Goal: Task Accomplishment & Management: Complete application form

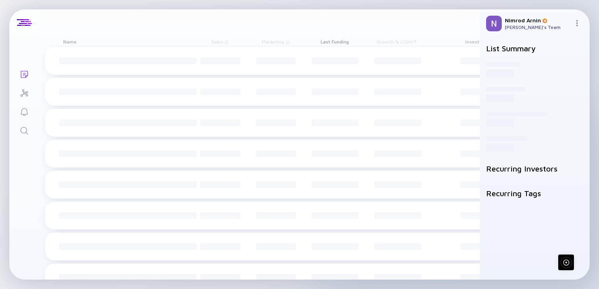
click at [26, 132] on icon "Search" at bounding box center [23, 130] width 7 height 7
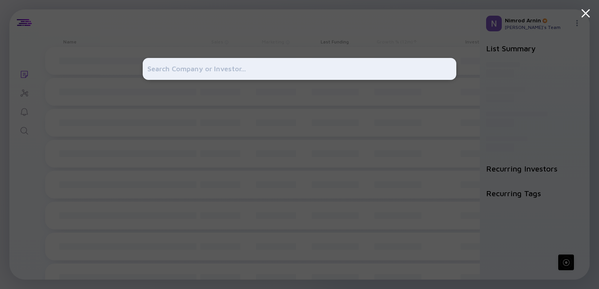
click at [26, 132] on div at bounding box center [299, 144] width 599 height 289
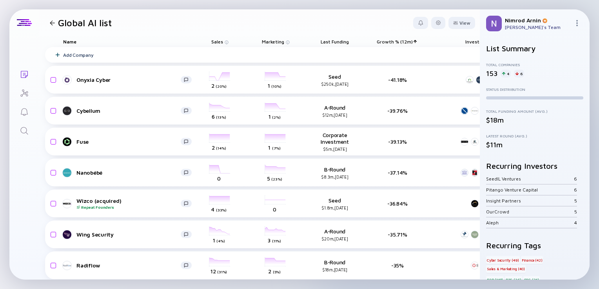
click at [25, 132] on icon "Search" at bounding box center [24, 130] width 9 height 9
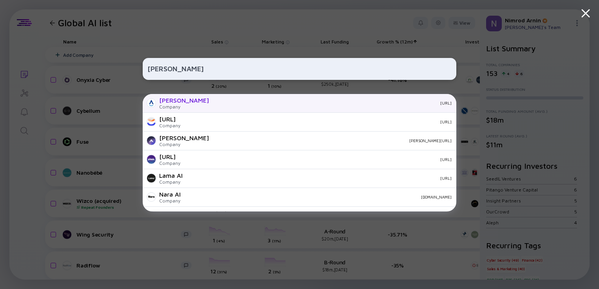
type input "lara ai"
click at [215, 103] on div "meetlara.ai" at bounding box center [333, 103] width 237 height 5
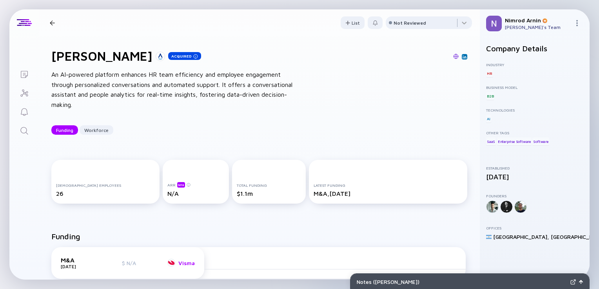
click at [179, 263] on div "Visma" at bounding box center [186, 263] width 16 height 7
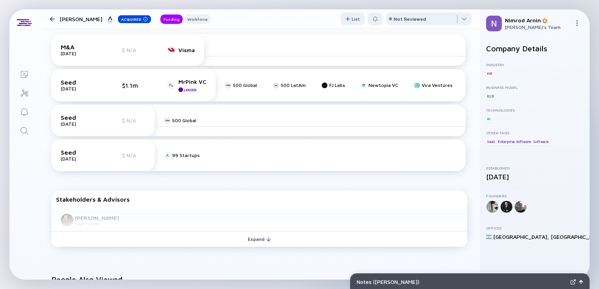
scroll to position [213, 0]
click at [200, 81] on div "MrPink VC" at bounding box center [192, 81] width 28 height 7
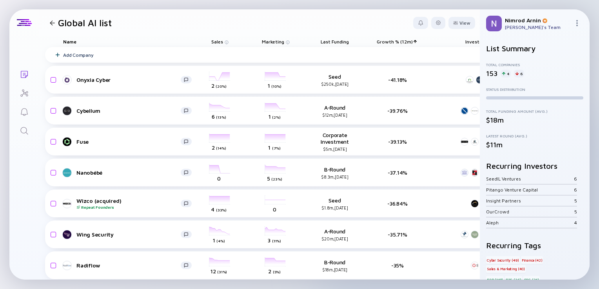
click at [49, 21] on div at bounding box center [52, 22] width 11 height 5
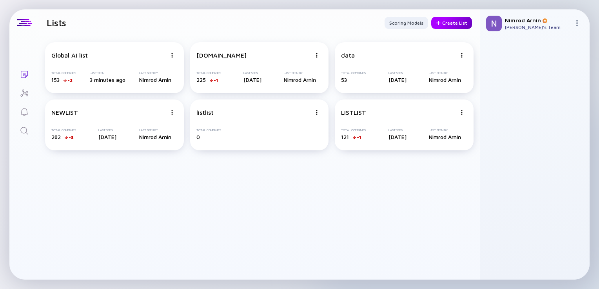
click at [452, 22] on div "Create List" at bounding box center [451, 23] width 41 height 12
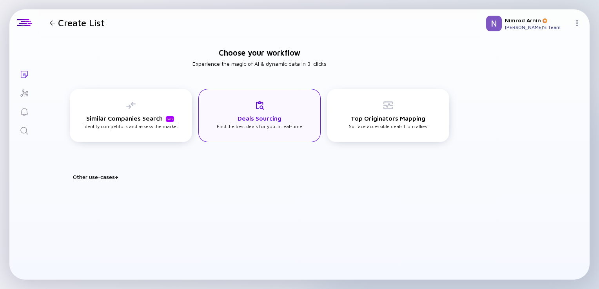
click at [302, 119] on div "Deals Sourcing Find the best deals for you in real-time" at bounding box center [259, 115] width 122 height 53
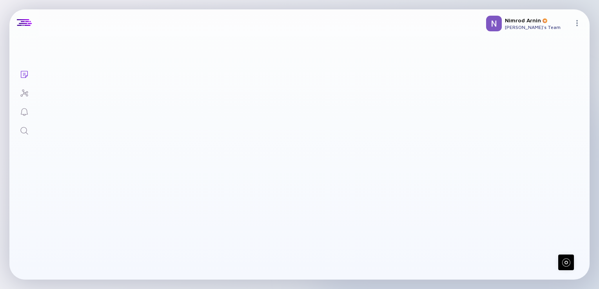
type input "10"
type input "150"
type input "7"
type input "70"
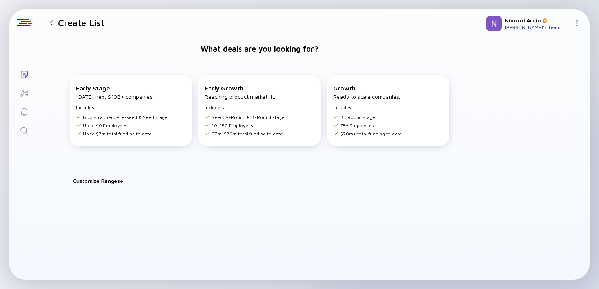
click at [103, 181] on div "Customize Ranges" at bounding box center [264, 181] width 383 height 7
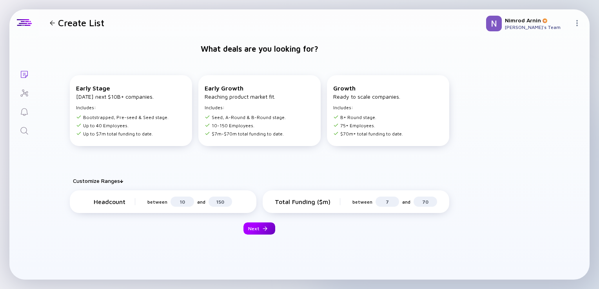
click at [263, 230] on div at bounding box center [265, 229] width 5 height 5
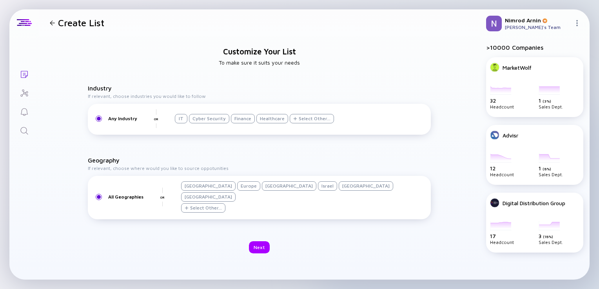
click at [135, 122] on div "Any Industry" at bounding box center [122, 119] width 29 height 6
click at [295, 124] on div "Select Other..." at bounding box center [312, 118] width 44 height 9
click at [186, 124] on div "IT" at bounding box center [181, 118] width 13 height 9
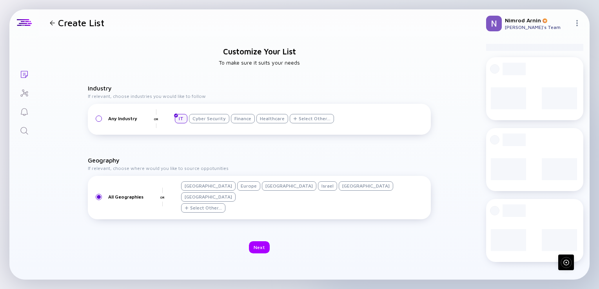
click at [206, 124] on div "Cyber Security" at bounding box center [209, 118] width 40 height 9
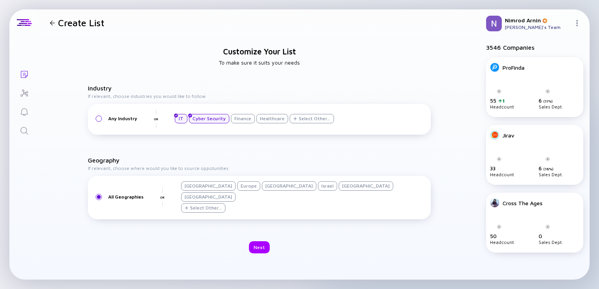
click at [247, 123] on div "Finance" at bounding box center [243, 118] width 24 height 9
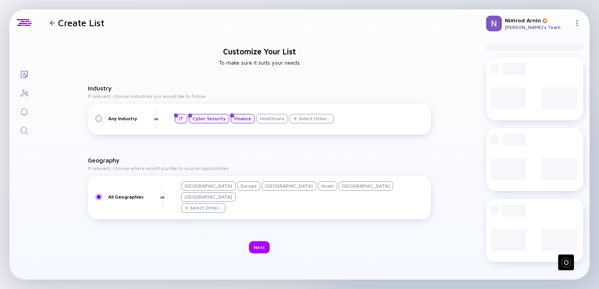
click at [264, 124] on div "Healthcare" at bounding box center [273, 118] width 32 height 9
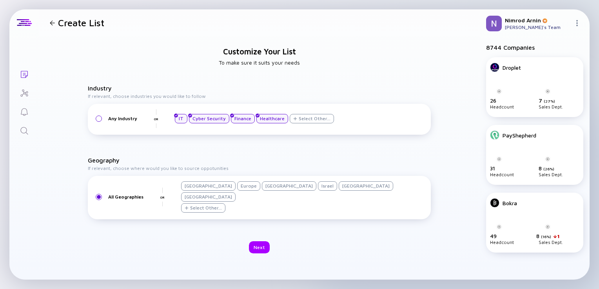
click at [308, 122] on div "Select Other..." at bounding box center [315, 119] width 32 height 6
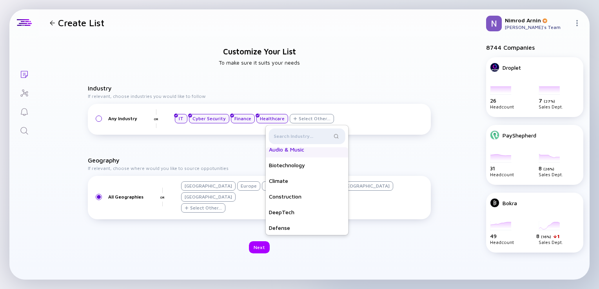
scroll to position [37, 0]
click at [286, 216] on div "DeepTech" at bounding box center [307, 212] width 83 height 16
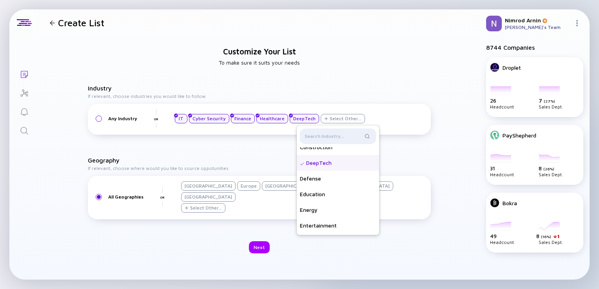
scroll to position [87, 0]
click at [313, 186] on div "Defense" at bounding box center [338, 178] width 83 height 16
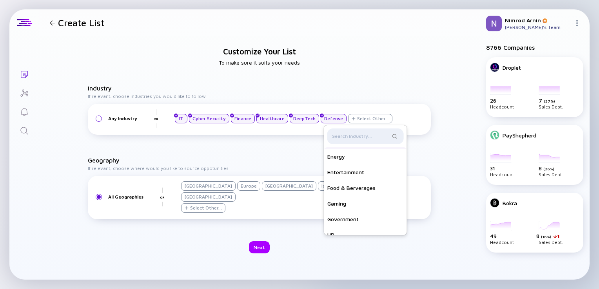
scroll to position [140, 0]
click at [346, 180] on div "Entertainment" at bounding box center [365, 173] width 83 height 16
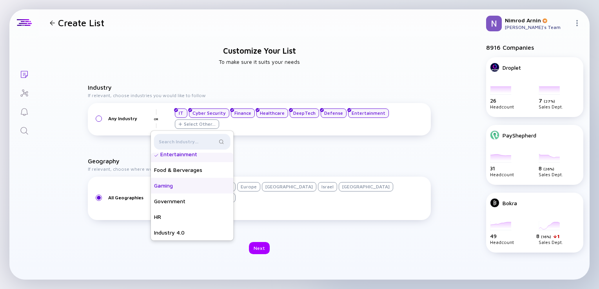
scroll to position [163, 0]
click at [234, 203] on div "Government" at bounding box center [192, 202] width 83 height 16
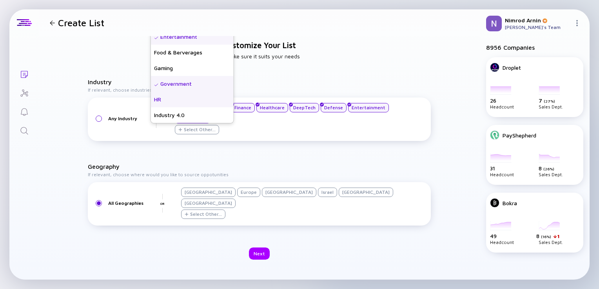
click at [158, 100] on div "HR" at bounding box center [192, 100] width 83 height 16
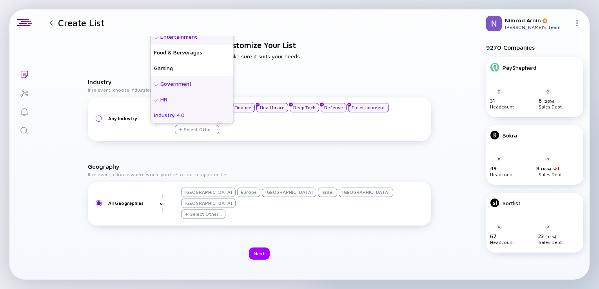
click at [170, 118] on div "Industry 4.0" at bounding box center [192, 115] width 83 height 16
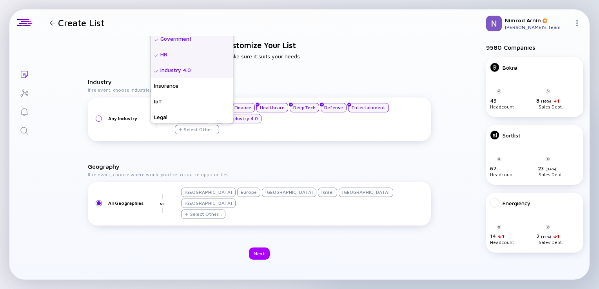
scroll to position [209, 0]
click at [173, 89] on div "Insurance" at bounding box center [192, 85] width 83 height 16
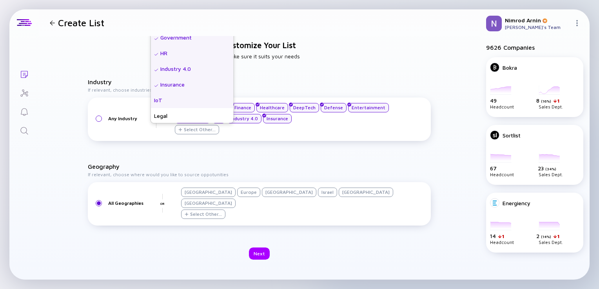
click at [169, 105] on div "IoT" at bounding box center [192, 101] width 83 height 16
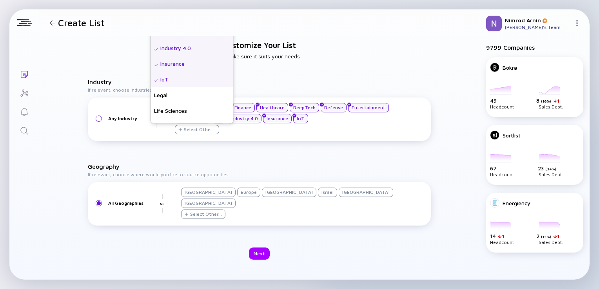
scroll to position [231, 0]
click at [169, 103] on div "Legal" at bounding box center [192, 95] width 83 height 16
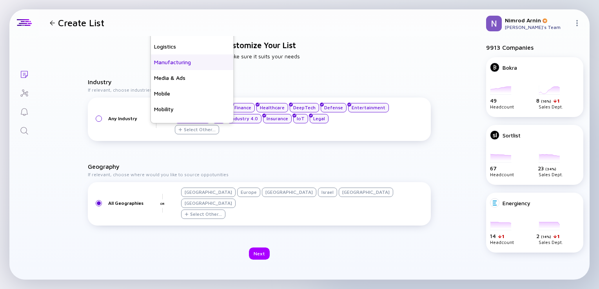
scroll to position [326, 0]
click at [176, 101] on div "Mobile" at bounding box center [192, 94] width 83 height 16
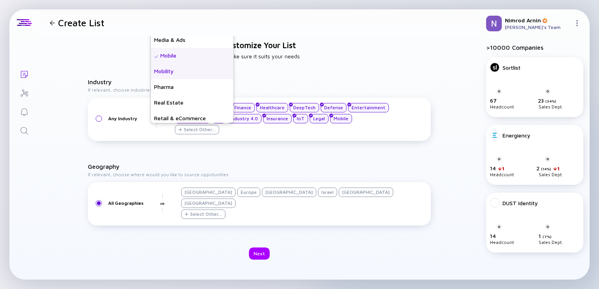
scroll to position [365, 0]
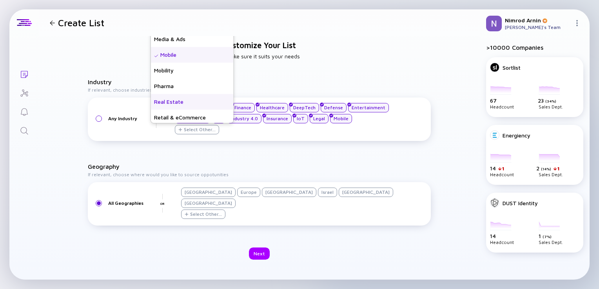
click at [195, 106] on div "Real Estate" at bounding box center [192, 102] width 83 height 16
click at [195, 120] on div "Retail & eCommerce" at bounding box center [192, 118] width 83 height 16
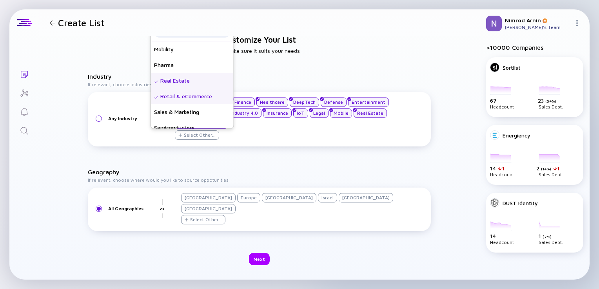
scroll to position [402, 0]
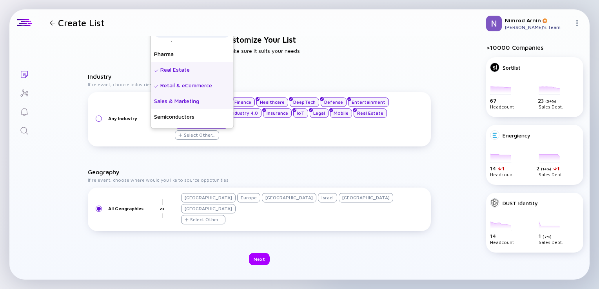
click at [196, 105] on div "Sales & Marketing" at bounding box center [192, 101] width 83 height 16
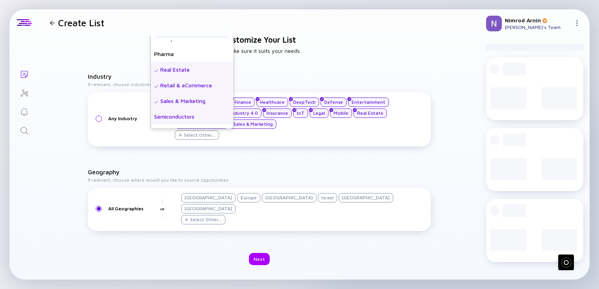
click at [191, 122] on div "Semiconductors" at bounding box center [192, 117] width 83 height 16
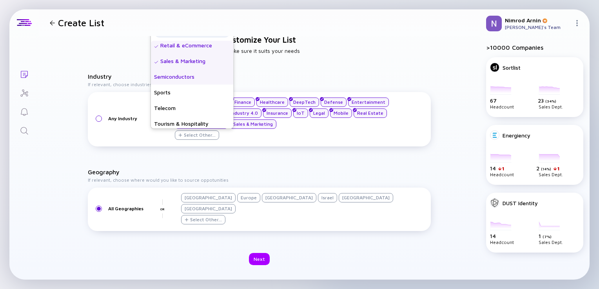
scroll to position [455, 0]
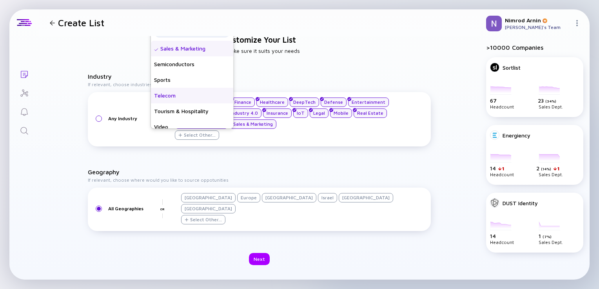
click at [179, 104] on div "Telecom" at bounding box center [192, 96] width 83 height 16
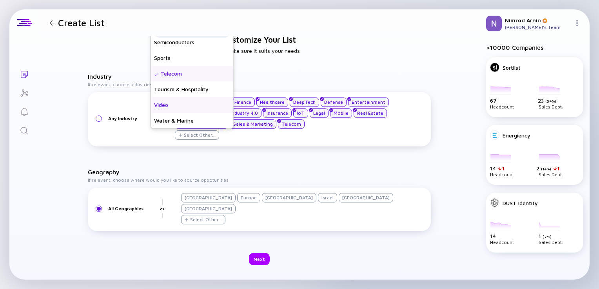
click at [176, 113] on div "Video" at bounding box center [192, 105] width 83 height 16
click at [257, 162] on div "Industry If relevant, choose industries you would like to follow Any Industry O…" at bounding box center [259, 154] width 343 height 162
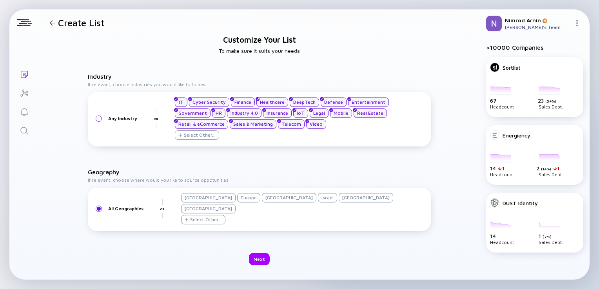
click at [318, 203] on div "Israel" at bounding box center [327, 197] width 19 height 9
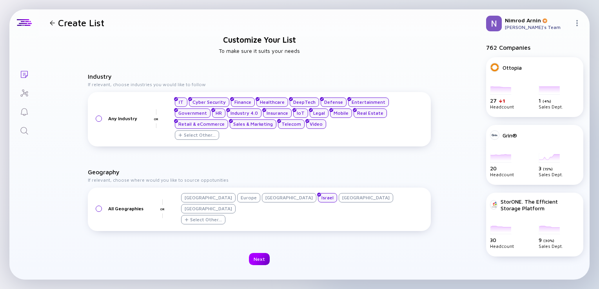
click at [260, 257] on div "Next" at bounding box center [259, 259] width 21 height 12
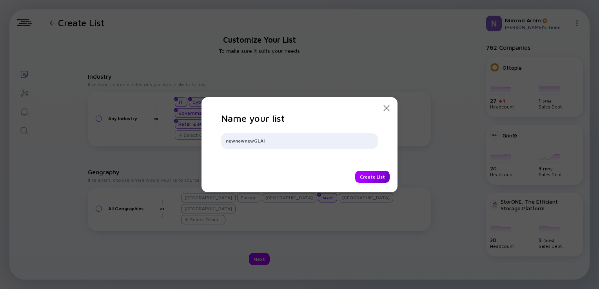
type input "newnewnewGLAI"
click at [383, 177] on div "Create List" at bounding box center [372, 177] width 35 height 12
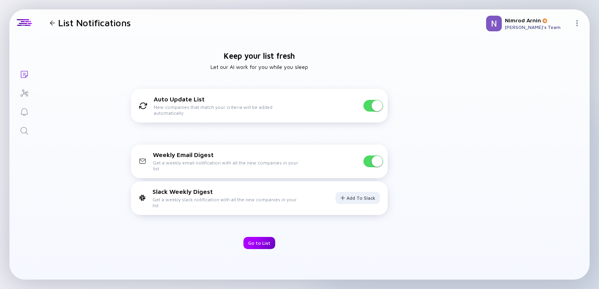
click at [265, 239] on div "Go to List" at bounding box center [260, 243] width 32 height 12
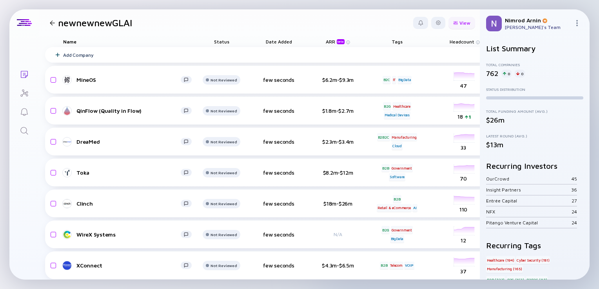
click at [449, 27] on div "View" at bounding box center [462, 23] width 27 height 12
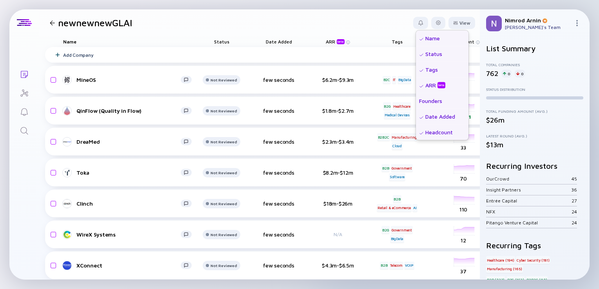
click at [421, 104] on div "Founders" at bounding box center [442, 101] width 53 height 16
click at [426, 83] on div "ARR beta" at bounding box center [437, 85] width 22 height 8
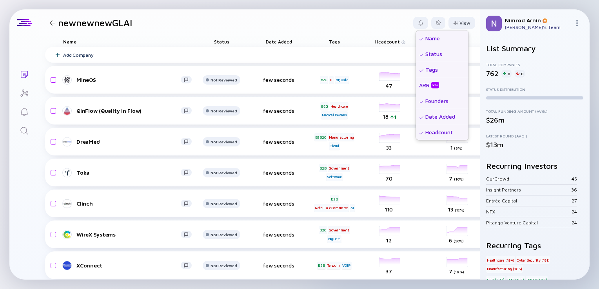
click at [431, 84] on div "beta" at bounding box center [435, 85] width 8 height 6
click at [423, 105] on div "Founders" at bounding box center [442, 101] width 53 height 16
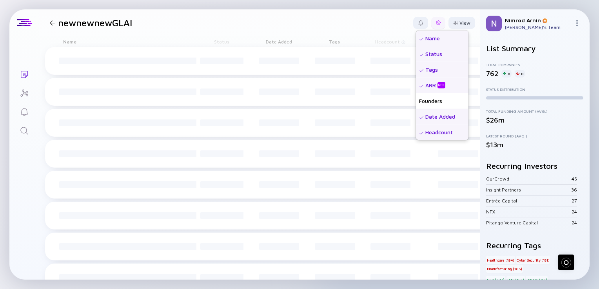
click at [437, 24] on div at bounding box center [438, 23] width 14 height 12
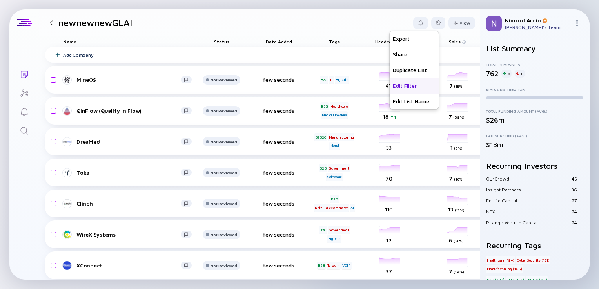
click at [408, 89] on div "Edit Filter" at bounding box center [414, 86] width 49 height 16
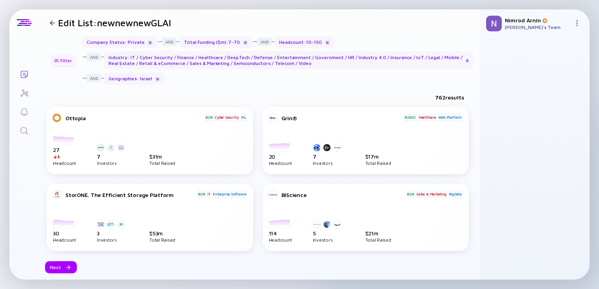
click at [66, 63] on div "Filter" at bounding box center [62, 61] width 27 height 12
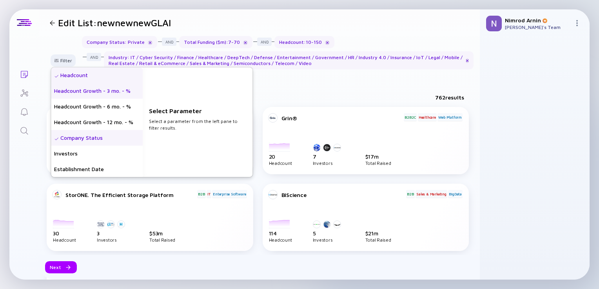
click at [91, 94] on div "Headcount Growth - 3 mo. - %" at bounding box center [97, 91] width 92 height 16
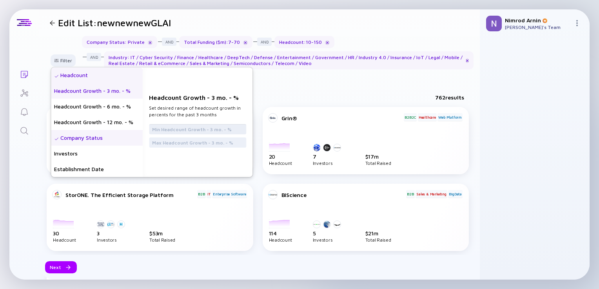
click at [195, 128] on input "text" at bounding box center [197, 130] width 91 height 8
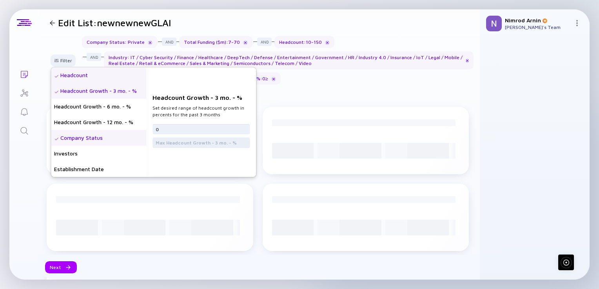
type input "0"
click at [198, 142] on input "text" at bounding box center [201, 143] width 91 height 8
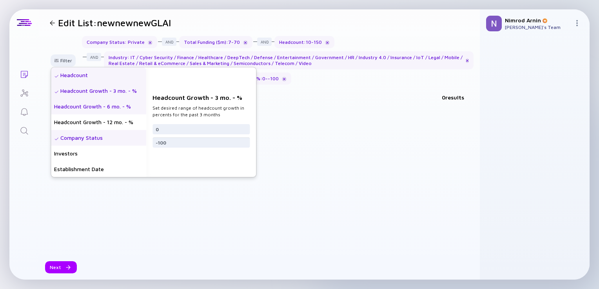
type input "-100"
click at [102, 110] on div "Headcount Growth - 6 mo. - %" at bounding box center [98, 107] width 95 height 16
click at [282, 77] on div at bounding box center [284, 79] width 5 height 5
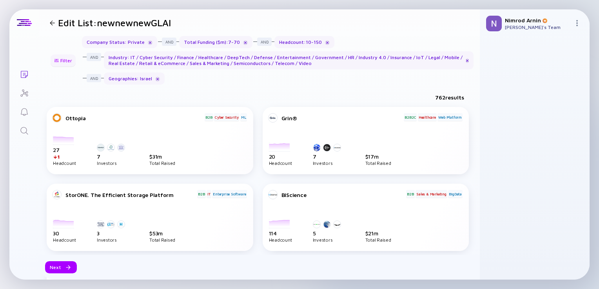
click at [62, 63] on div "Filter" at bounding box center [62, 61] width 27 height 12
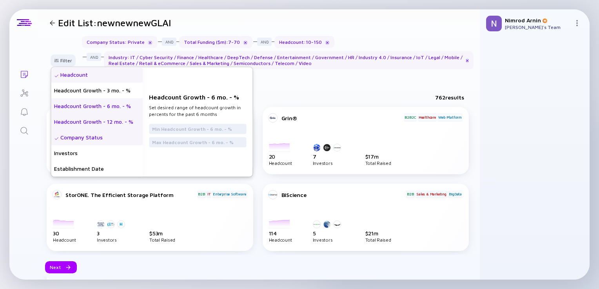
click at [93, 121] on div "Headcount Growth - 12 mo. - %" at bounding box center [97, 122] width 92 height 16
click at [187, 128] on input "text" at bounding box center [197, 130] width 91 height 8
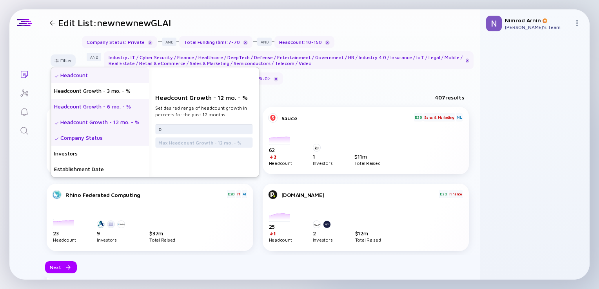
type input "0"
click at [112, 106] on div "Headcount Growth - 6 mo. - %" at bounding box center [100, 107] width 98 height 16
click at [174, 127] on input "text" at bounding box center [203, 130] width 91 height 8
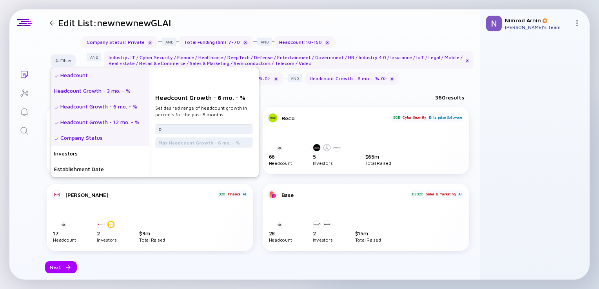
type input "0"
click at [104, 90] on div "Headcount Growth - 3 mo. - %" at bounding box center [100, 91] width 98 height 16
click at [193, 129] on input "text" at bounding box center [203, 130] width 91 height 8
type input "0"
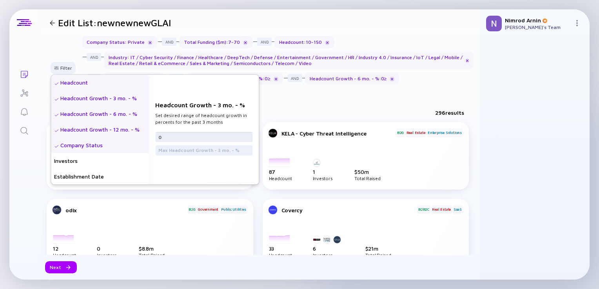
click at [187, 134] on input "0" at bounding box center [203, 137] width 91 height 8
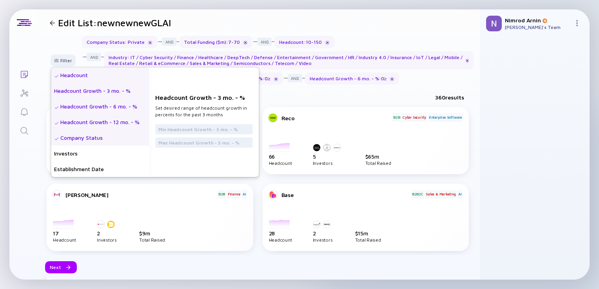
click at [116, 107] on div "Headcount Growth - 6 mo. - %" at bounding box center [100, 107] width 98 height 16
click at [197, 131] on input "0" at bounding box center [203, 130] width 91 height 8
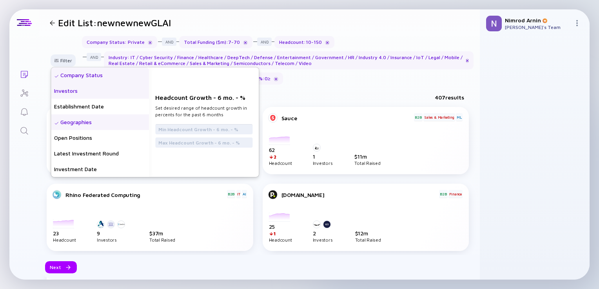
scroll to position [64, 0]
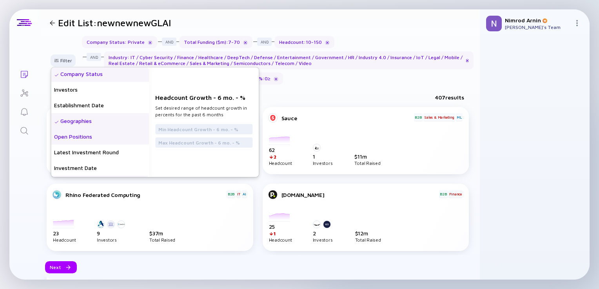
click at [95, 143] on div "Open Positions" at bounding box center [100, 137] width 98 height 16
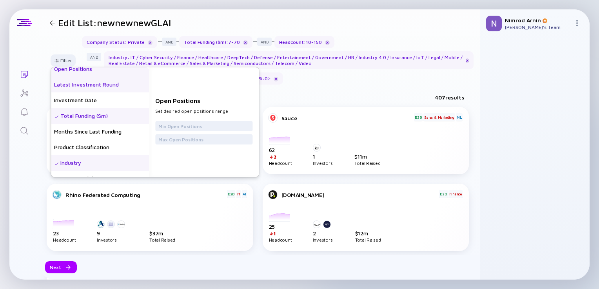
scroll to position [133, 0]
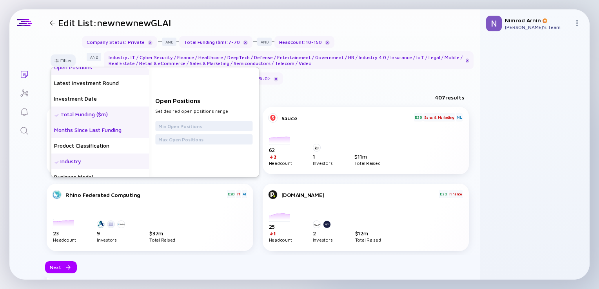
click at [119, 129] on div "Months Since Last Funding" at bounding box center [100, 130] width 98 height 16
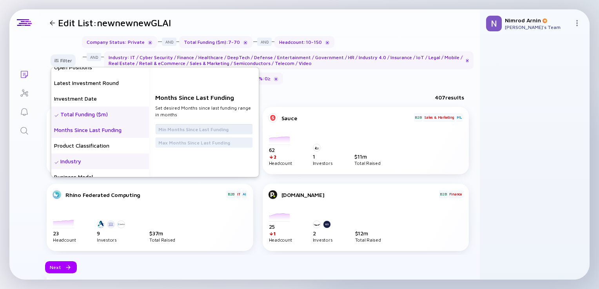
click at [180, 127] on input "text" at bounding box center [203, 130] width 91 height 8
type input "24"
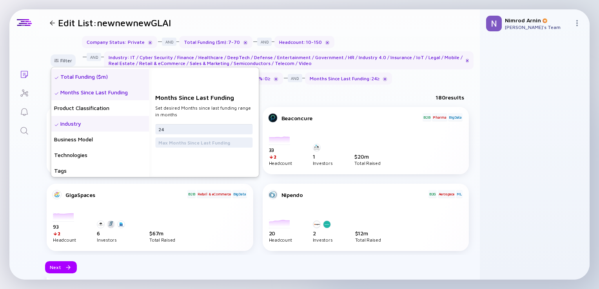
scroll to position [171, 0]
click at [174, 128] on input "24" at bounding box center [203, 130] width 91 height 8
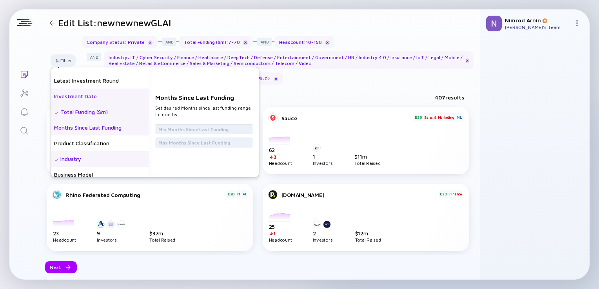
scroll to position [135, 0]
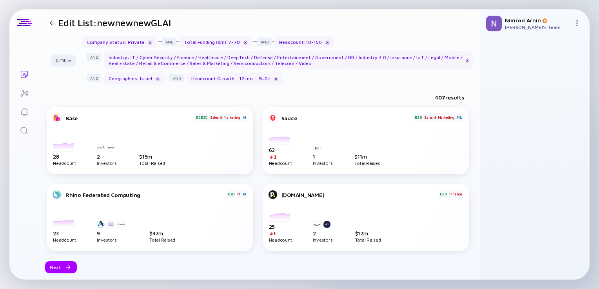
click at [31, 182] on div "Lists Edit List: newnewnewGLAI Filter Headcount Headcount Growth - 3 mo. - % He…" at bounding box center [299, 144] width 581 height 271
click at [57, 270] on div "Next" at bounding box center [61, 268] width 32 height 12
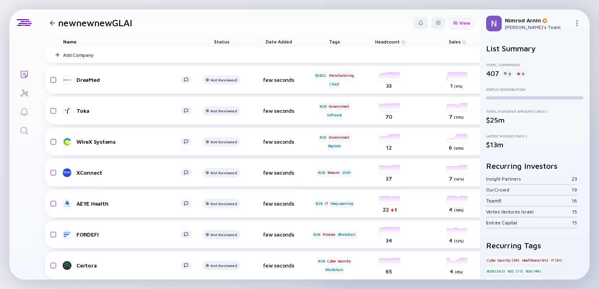
click at [455, 25] on div "View" at bounding box center [462, 23] width 27 height 12
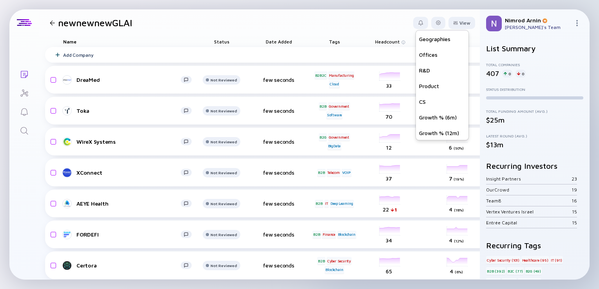
scroll to position [188, 0]
click at [433, 118] on div "Growth % (6m)" at bounding box center [442, 117] width 53 height 16
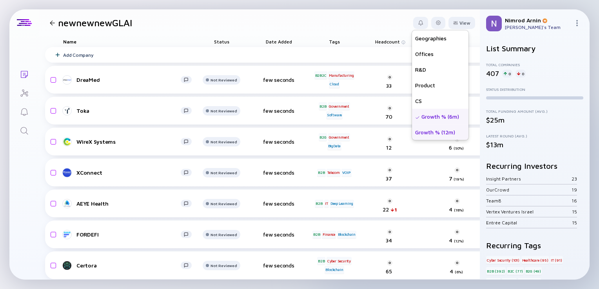
click at [431, 134] on div "Growth % (12m)" at bounding box center [440, 132] width 56 height 16
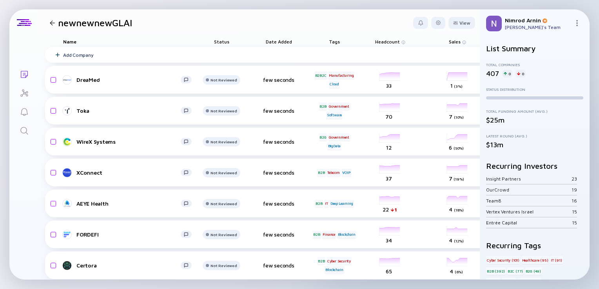
click at [357, 26] on header "newnewnewGLAI View Name Status Tags ARR beta Founders Date Added Headcount Sale…" at bounding box center [259, 22] width 441 height 27
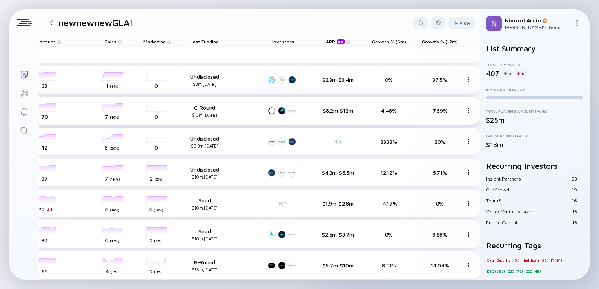
scroll to position [0, 361]
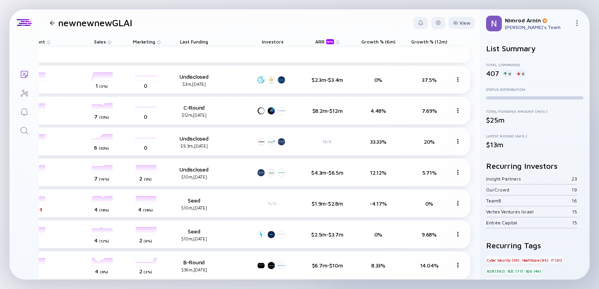
click at [208, 40] on span "Growth % (12m)" at bounding box center [194, 42] width 28 height 6
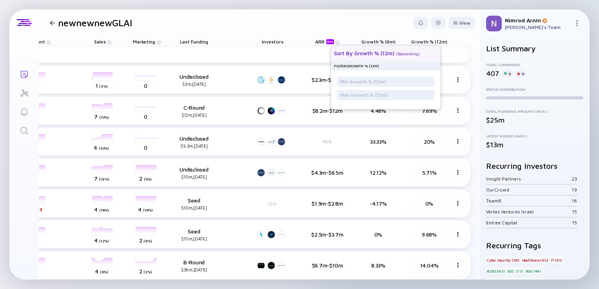
click at [383, 52] on div "Sort by Growth % (12m)" at bounding box center [364, 53] width 60 height 7
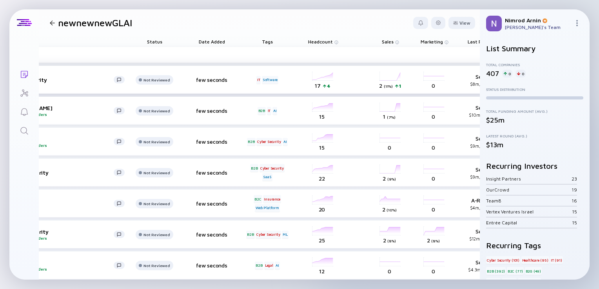
scroll to position [0, 27]
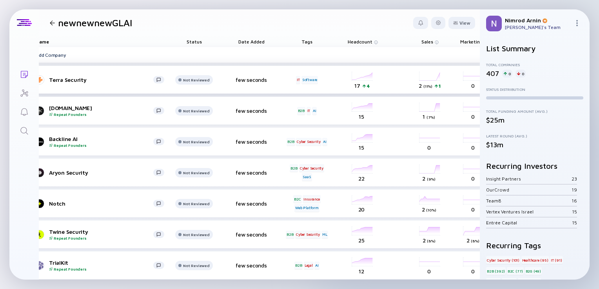
click at [80, 82] on div "Terra Security" at bounding box center [101, 79] width 104 height 7
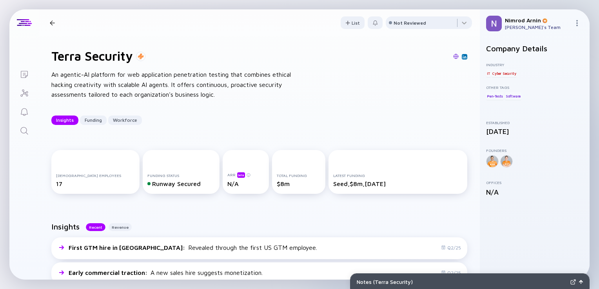
click at [53, 23] on div at bounding box center [52, 22] width 5 height 5
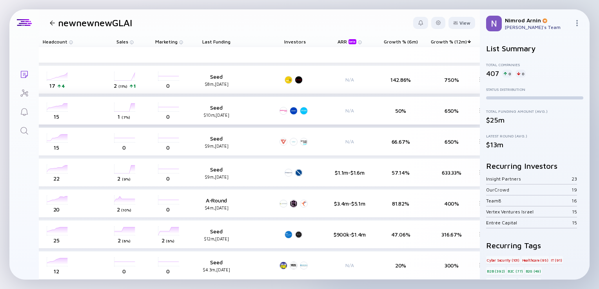
scroll to position [0, 356]
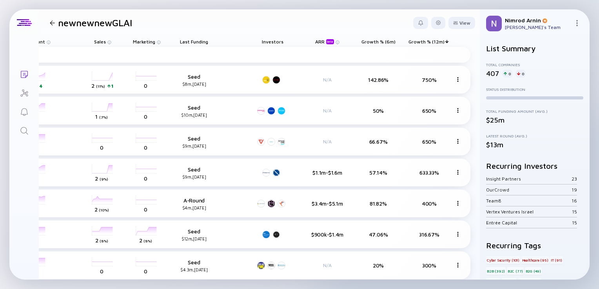
click at [208, 42] on span "Growth % (12m)" at bounding box center [194, 42] width 28 height 6
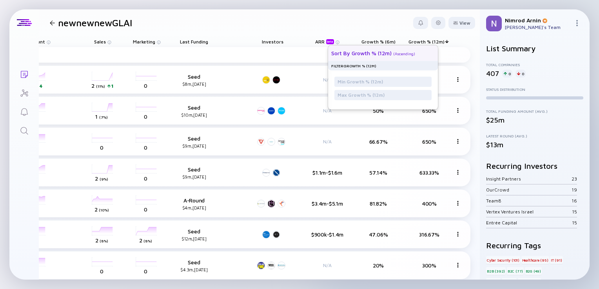
click at [378, 55] on div "Sort by Growth % (12m)" at bounding box center [361, 53] width 60 height 7
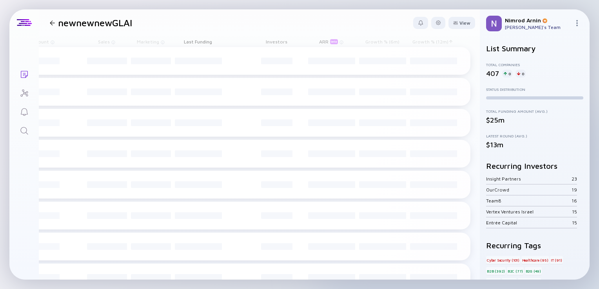
scroll to position [0, 345]
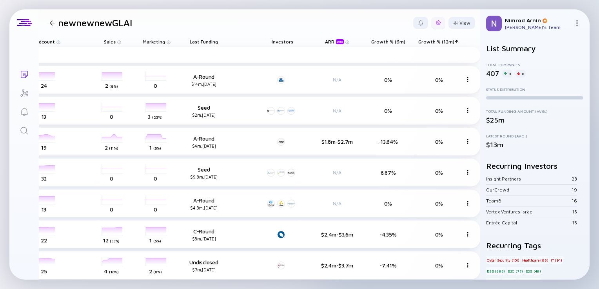
click at [438, 24] on div at bounding box center [438, 23] width 14 height 12
click at [403, 88] on div "Edit Filter" at bounding box center [414, 86] width 49 height 16
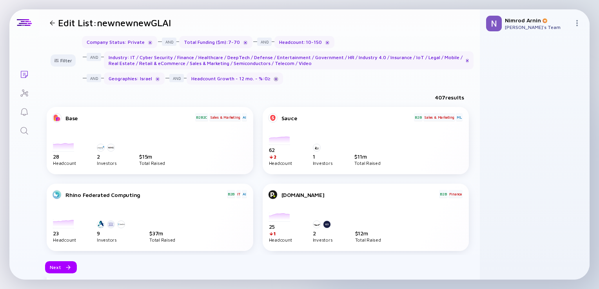
click at [274, 78] on div at bounding box center [276, 79] width 5 height 5
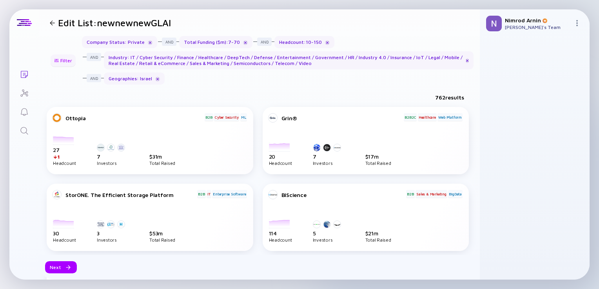
click at [71, 55] on div "Filter" at bounding box center [62, 61] width 27 height 12
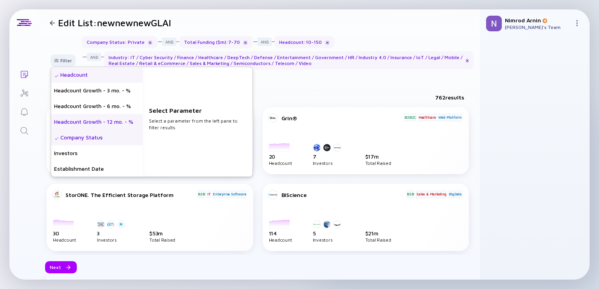
click at [107, 117] on div "Headcount Growth - 12 mo. - %" at bounding box center [97, 122] width 92 height 16
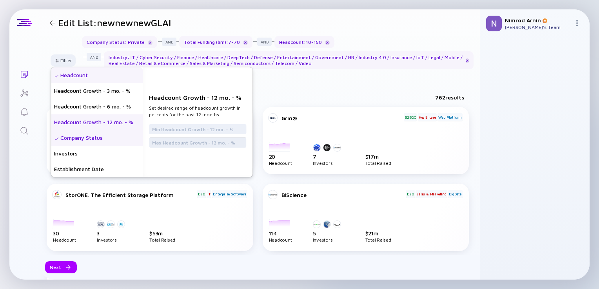
click at [172, 142] on input "text" at bounding box center [197, 143] width 91 height 8
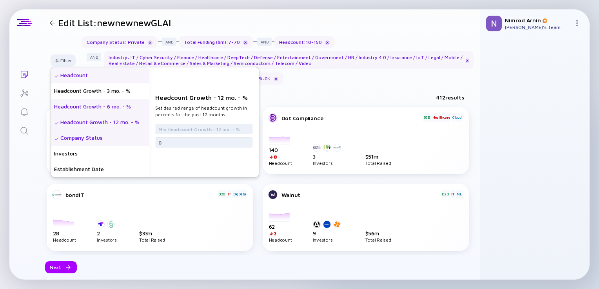
type input "0"
click at [120, 108] on div "Headcount Growth - 6 mo. - %" at bounding box center [100, 107] width 98 height 16
click at [175, 144] on input "text" at bounding box center [203, 143] width 91 height 8
type input "0"
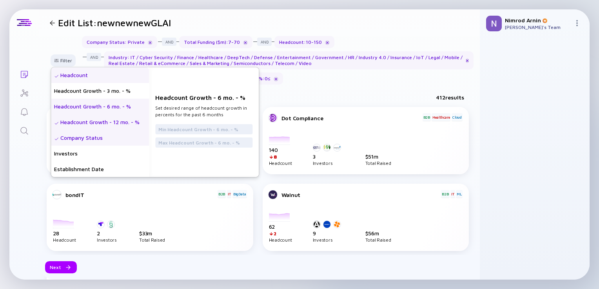
click at [105, 107] on div "Headcount Growth - 6 mo. - %" at bounding box center [100, 107] width 98 height 16
click at [174, 142] on input "text" at bounding box center [203, 143] width 91 height 8
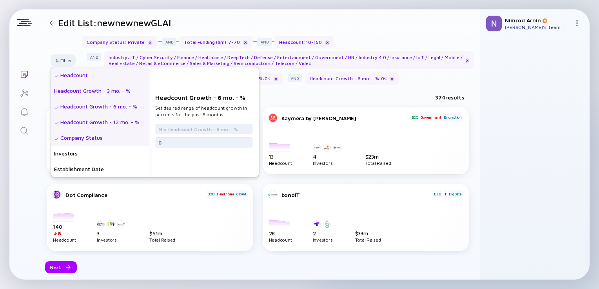
type input "0"
click at [109, 86] on div "Headcount Growth - 3 mo. - %" at bounding box center [100, 91] width 98 height 16
click at [176, 139] on input "text" at bounding box center [203, 143] width 91 height 8
type input "0"
click at [116, 111] on div "Headcount Growth - 6 mo. - %" at bounding box center [100, 107] width 98 height 16
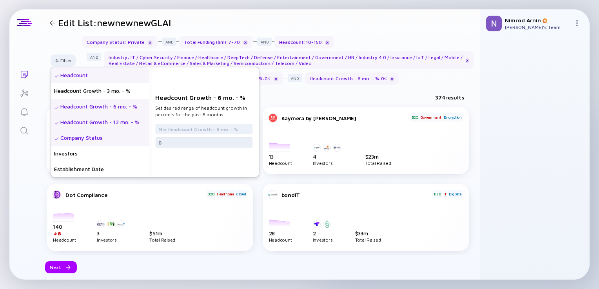
click at [168, 143] on input "0" at bounding box center [203, 143] width 91 height 8
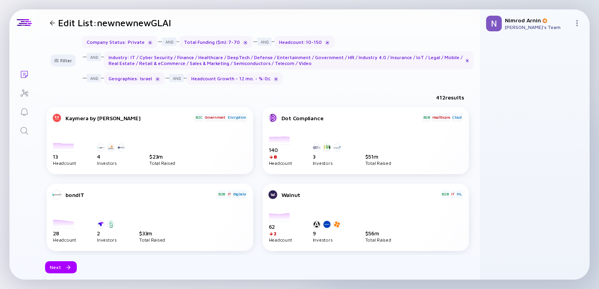
click at [64, 269] on div at bounding box center [66, 268] width 5 height 5
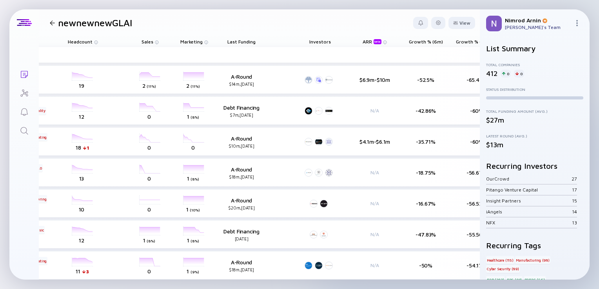
scroll to position [0, 361]
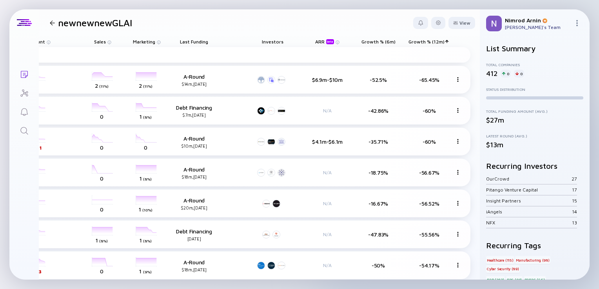
click at [208, 40] on span "Growth % (6m)" at bounding box center [194, 42] width 28 height 6
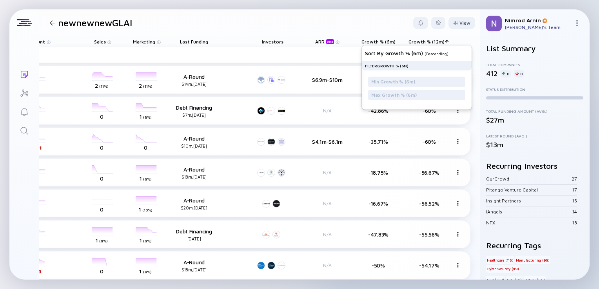
click at [208, 40] on span "Growth % (6m)" at bounding box center [194, 42] width 28 height 6
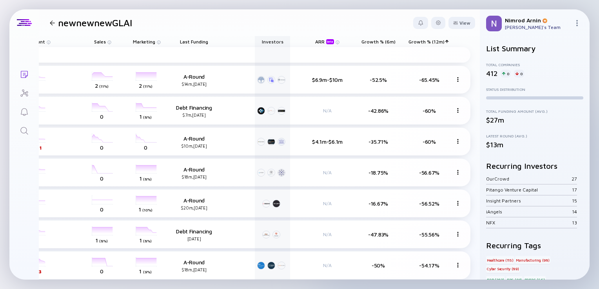
drag, startPoint x: 426, startPoint y: 42, endPoint x: 168, endPoint y: 45, distance: 258.1
click at [168, 45] on div "Name Status Date Added Tags Headcount Sales Marketing Last Funding Investors AR…" at bounding box center [80, 41] width 781 height 11
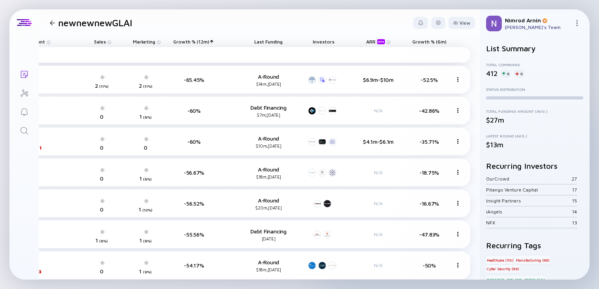
scroll to position [0, 345]
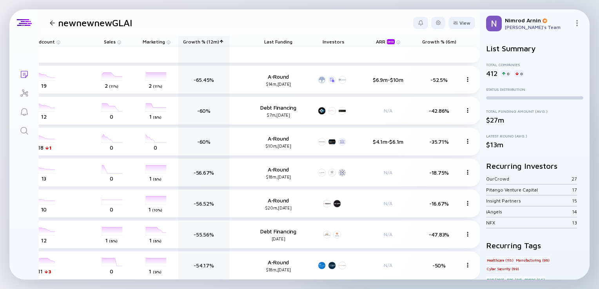
drag, startPoint x: 441, startPoint y: 45, endPoint x: 179, endPoint y: 49, distance: 261.7
click at [179, 47] on div "Name Status Date Added Tags Headcount Sales Marketing Growth % (12m) Last Fundi…" at bounding box center [90, 41] width 781 height 11
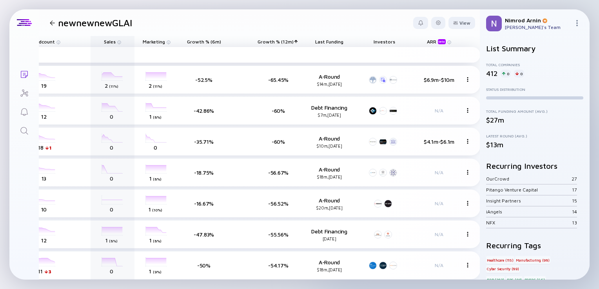
drag, startPoint x: 264, startPoint y: 41, endPoint x: 67, endPoint y: 49, distance: 196.3
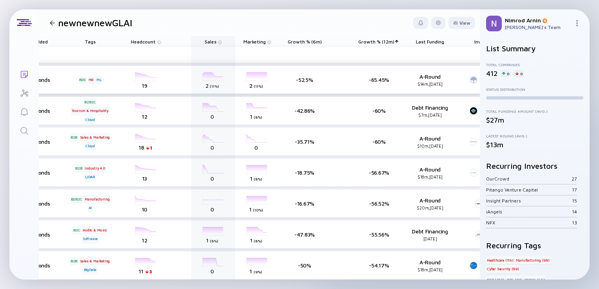
scroll to position [0, 247]
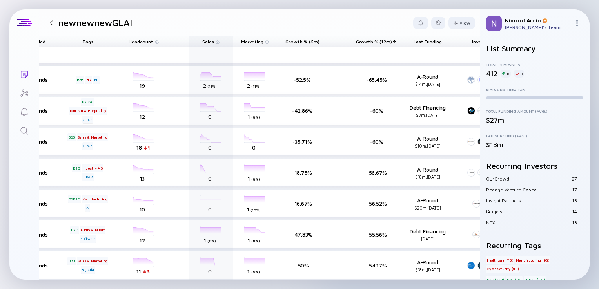
drag, startPoint x: 370, startPoint y: 42, endPoint x: 115, endPoint y: 51, distance: 255.9
drag, startPoint x: 375, startPoint y: 42, endPoint x: 85, endPoint y: 40, distance: 290.7
click at [85, 40] on div "Name Status Date Added Tags Headcount Sales Marketing Growth % (6m) Growth % (1…" at bounding box center [188, 41] width 781 height 11
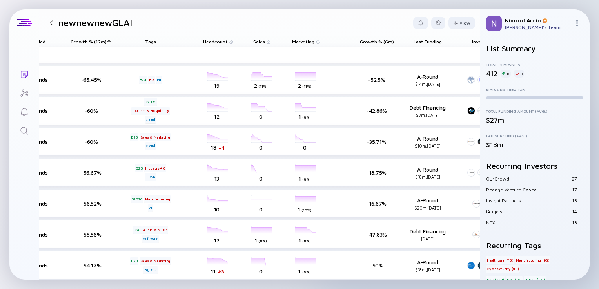
click at [107, 42] on span "Growth % (6m)" at bounding box center [89, 42] width 36 height 6
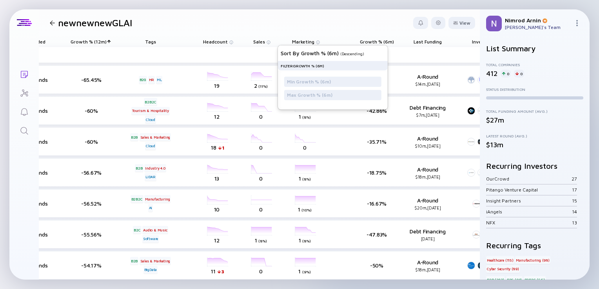
drag, startPoint x: 380, startPoint y: 42, endPoint x: 284, endPoint y: 44, distance: 96.1
click at [107, 44] on div "Growth % (6m) Sort by Growth % (6m) ( Descending ) Filter Growth % (6m)" at bounding box center [89, 42] width 36 height 4
click at [347, 21] on header "newnewnewGLAI View" at bounding box center [259, 22] width 441 height 27
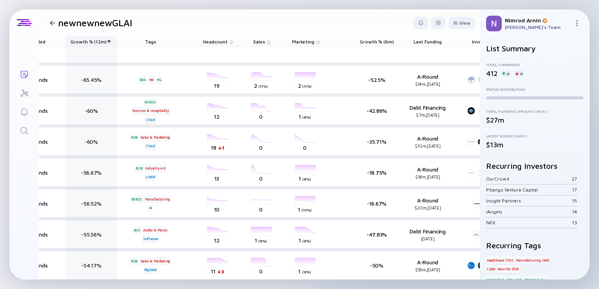
drag, startPoint x: 370, startPoint y: 43, endPoint x: 88, endPoint y: 42, distance: 282.0
click at [88, 42] on div "Name Status Date Added Growth % (12m) Tags Headcount Sales Marketing Growth % (…" at bounding box center [188, 41] width 781 height 11
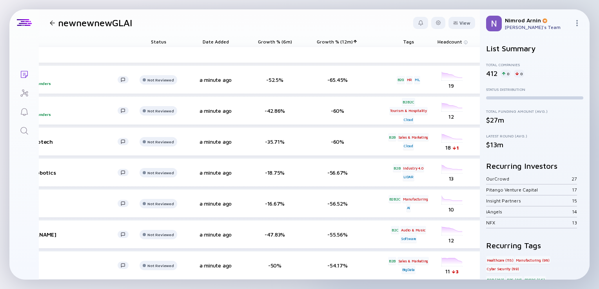
scroll to position [0, 0]
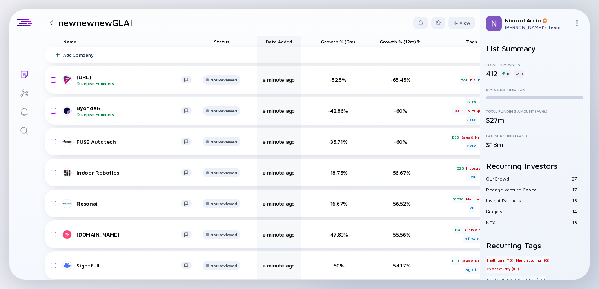
drag, startPoint x: 402, startPoint y: 43, endPoint x: 261, endPoint y: 47, distance: 140.9
click at [261, 47] on div "Name Status Date Added Growth % (6m) Growth % (12m) Tags Headcount Sales Market…" at bounding box center [435, 41] width 781 height 11
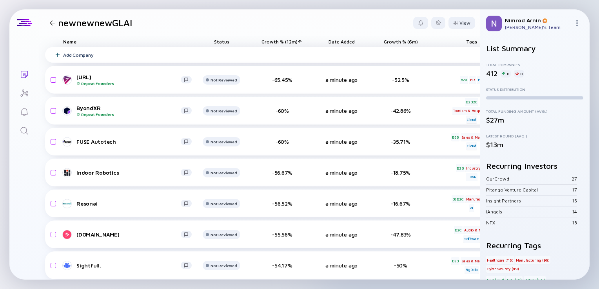
drag, startPoint x: 399, startPoint y: 47, endPoint x: 321, endPoint y: 49, distance: 77.7
click at [321, 49] on div "Add Company" at bounding box center [435, 55] width 781 height 16
drag, startPoint x: 384, startPoint y: 40, endPoint x: 344, endPoint y: 40, distance: 40.4
click at [344, 40] on div "Name Status Growth % (12m) Date Added Growth % (6m) Tags Headcount Sales Market…" at bounding box center [435, 41] width 781 height 11
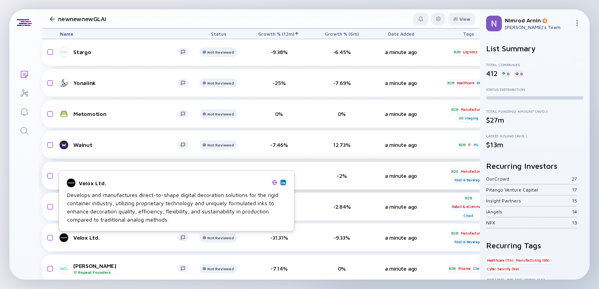
scroll to position [1018, 4]
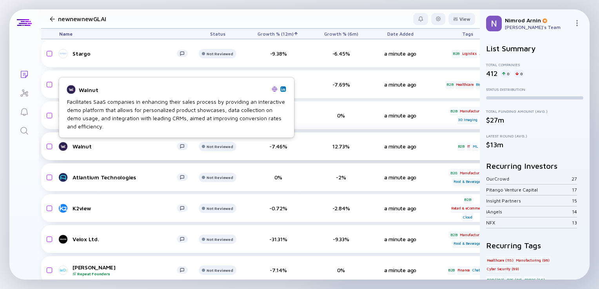
click at [83, 150] on link "Walnut" at bounding box center [126, 146] width 135 height 9
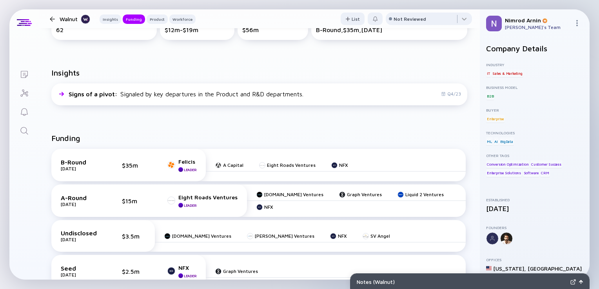
scroll to position [125, 0]
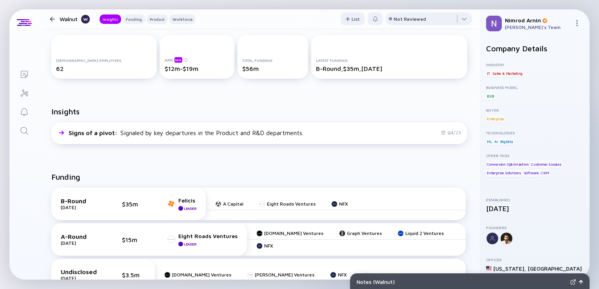
click at [55, 22] on div "Walnut Insights Funding Product Workforce" at bounding box center [121, 19] width 149 height 10
click at [53, 19] on div at bounding box center [52, 18] width 5 height 5
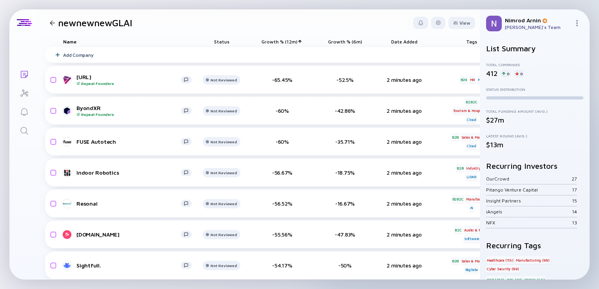
click at [295, 42] on span "Growth % (12m)" at bounding box center [280, 42] width 36 height 6
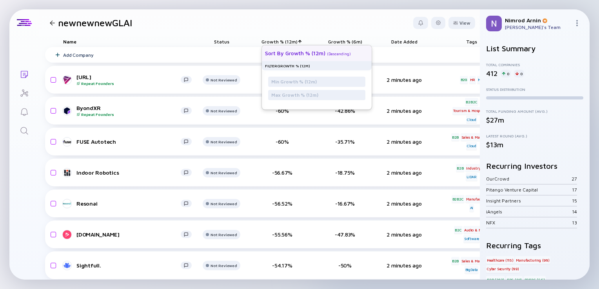
click at [301, 50] on div "Sort by Growth % (12m)" at bounding box center [295, 53] width 60 height 7
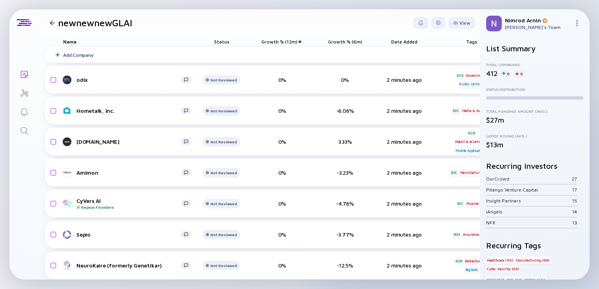
click at [295, 43] on span "Growth % (12m)" at bounding box center [280, 42] width 36 height 6
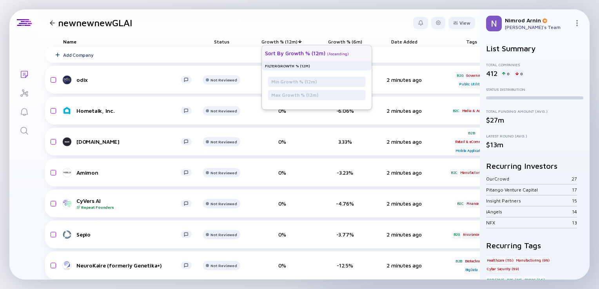
click at [309, 55] on div "Sort by Growth % (12m)" at bounding box center [295, 53] width 60 height 7
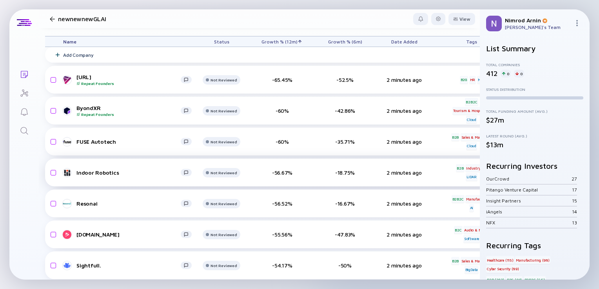
scroll to position [150, 0]
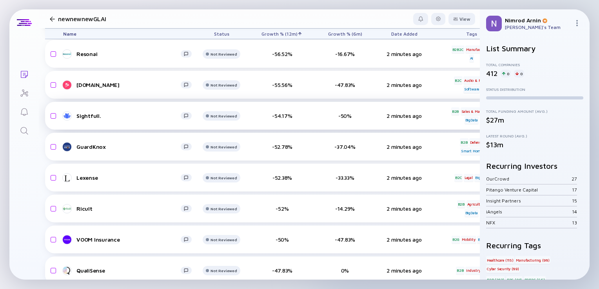
click at [89, 114] on div "Sightfull." at bounding box center [128, 116] width 104 height 7
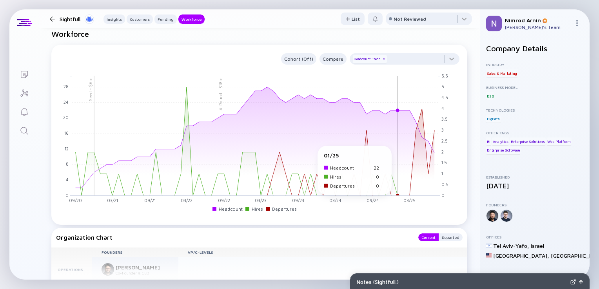
scroll to position [792, 0]
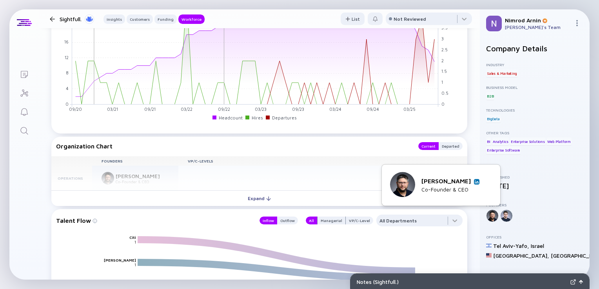
click at [475, 182] on img at bounding box center [477, 182] width 4 height 4
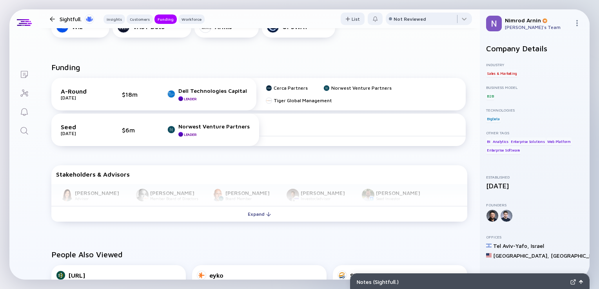
scroll to position [323, 0]
click at [311, 192] on div "Melissa Schwartz Advisor Hagi Schwartz Member Board of Directors Dror Nahumi Bo…" at bounding box center [259, 195] width 416 height 22
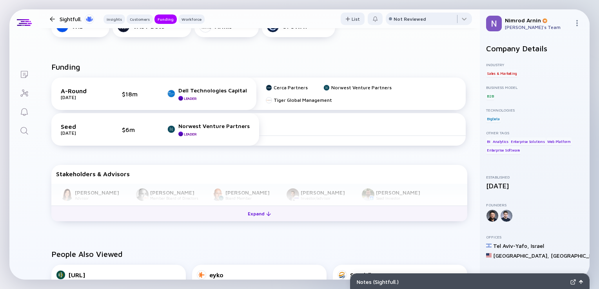
click at [289, 209] on button "Expand" at bounding box center [259, 214] width 416 height 16
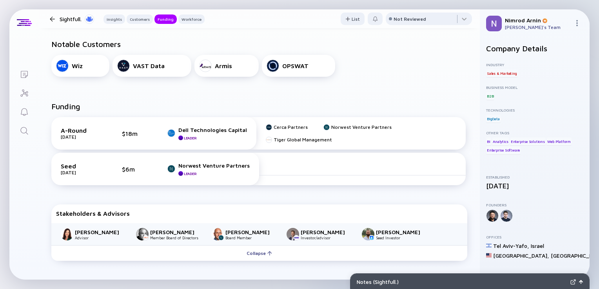
scroll to position [282, 0]
